Goal: Check status: Check status

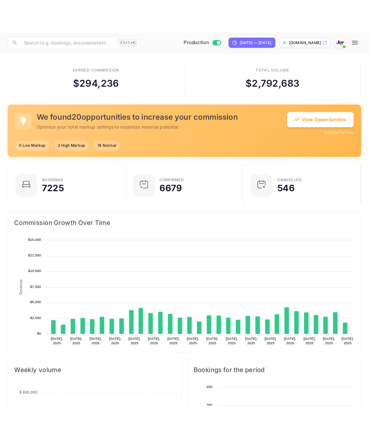
scroll to position [113, 197]
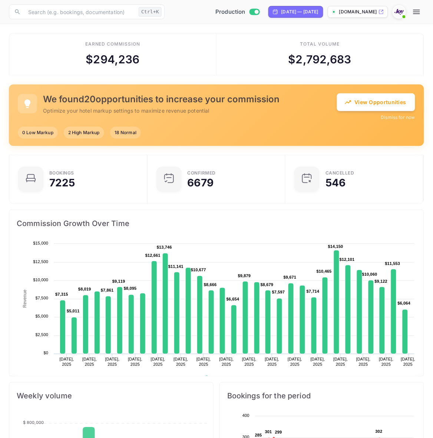
click at [418, 12] on icon "button" at bounding box center [416, 12] width 7 height 4
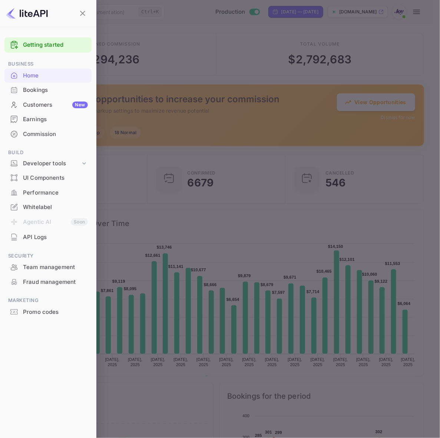
click at [418, 12] on div at bounding box center [220, 219] width 440 height 438
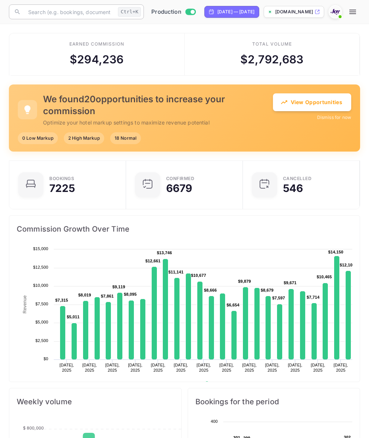
scroll to position [7, 7]
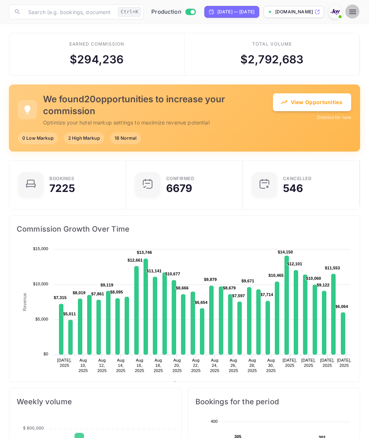
click at [354, 15] on icon "button" at bounding box center [352, 11] width 9 height 9
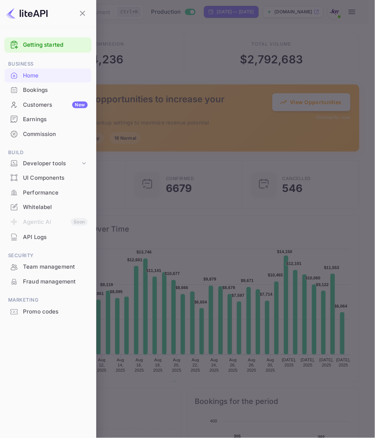
click at [56, 89] on div "Bookings" at bounding box center [55, 90] width 65 height 9
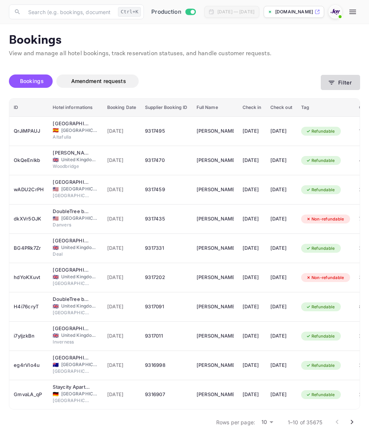
click at [347, 79] on button "Filter" at bounding box center [339, 82] width 39 height 15
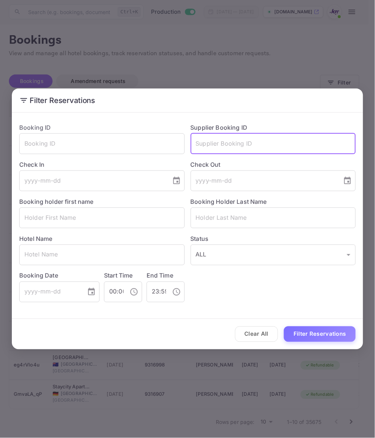
click at [240, 149] on input "text" at bounding box center [274, 143] width 166 height 21
paste input "8688630"
type input "8688630"
click at [314, 332] on button "Filter Reservations" at bounding box center [320, 334] width 72 height 16
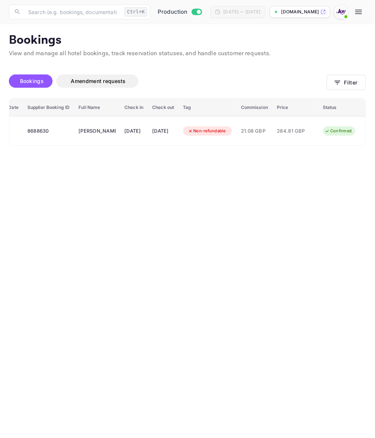
scroll to position [0, 120]
click at [208, 273] on main "Bookings View and manage all hotel bookings, track reservation statuses, and ha…" at bounding box center [187, 231] width 375 height 414
